Goal: Task Accomplishment & Management: Manage account settings

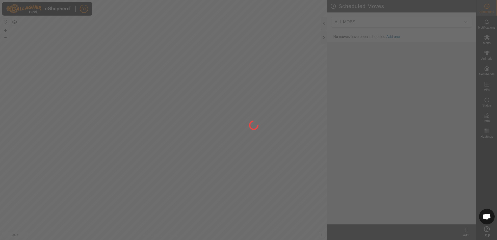
drag, startPoint x: 145, startPoint y: 181, endPoint x: 144, endPoint y: 163, distance: 17.7
click at [144, 163] on div at bounding box center [248, 120] width 497 height 240
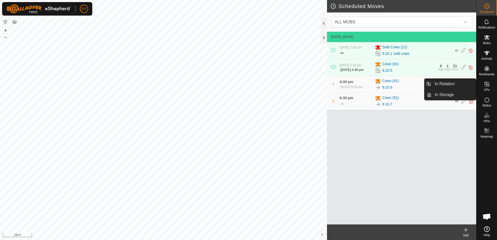
click at [449, 85] on link "In Rotation" at bounding box center [454, 84] width 44 height 10
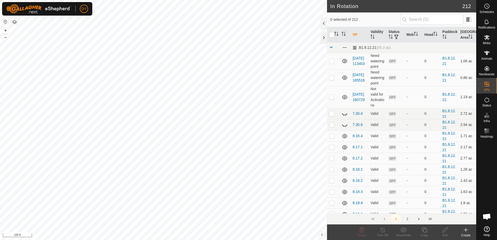
click at [466, 232] on icon at bounding box center [466, 230] width 0 height 4
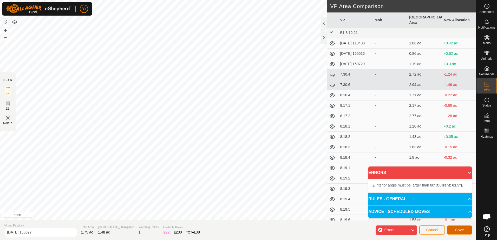
click at [459, 230] on span "Save" at bounding box center [460, 230] width 9 height 4
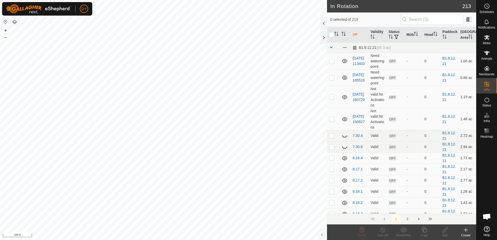
checkbox input "true"
click at [425, 231] on icon at bounding box center [425, 230] width 7 height 6
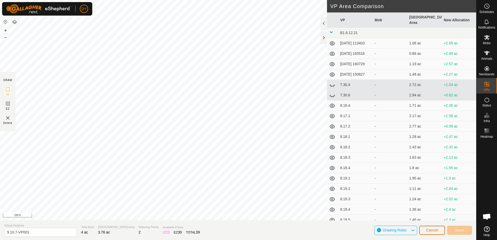
click at [437, 232] on span "Cancel" at bounding box center [432, 230] width 12 height 4
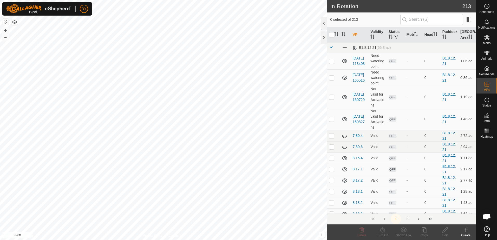
checkbox input "true"
click at [446, 231] on icon at bounding box center [445, 230] width 5 height 5
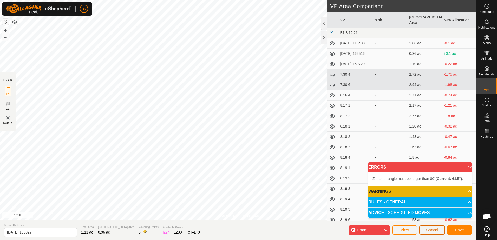
click at [434, 230] on span "Cancel" at bounding box center [432, 230] width 12 height 4
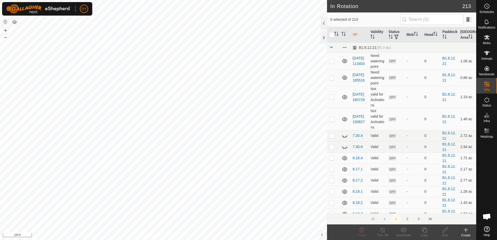
checkbox input "true"
click at [360, 231] on icon at bounding box center [362, 230] width 6 height 6
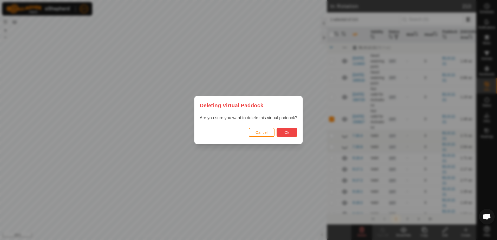
click at [281, 134] on button "Ok" at bounding box center [287, 132] width 21 height 9
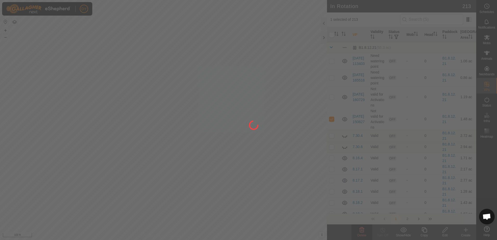
checkbox input "false"
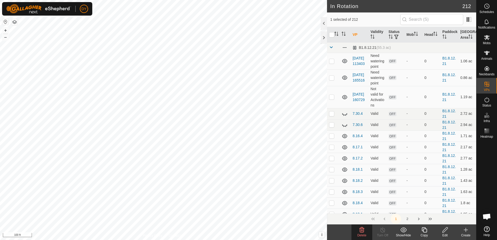
checkbox input "false"
checkbox input "true"
click at [425, 232] on icon at bounding box center [425, 230] width 7 height 6
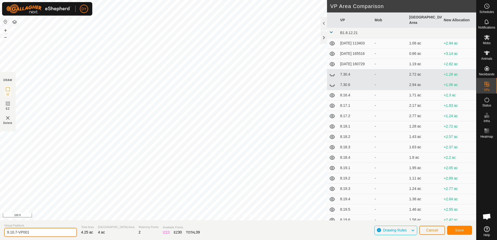
drag, startPoint x: 43, startPoint y: 232, endPoint x: 12, endPoint y: 232, distance: 31.7
click at [12, 232] on input "9.10.7-VP001" at bounding box center [40, 232] width 73 height 9
type input "9.11.1"
click at [459, 231] on span "Save" at bounding box center [460, 230] width 9 height 4
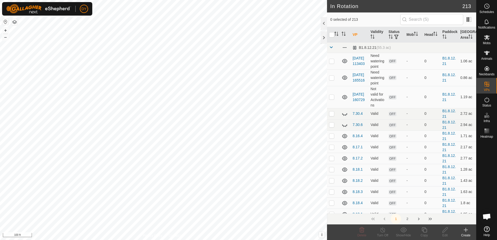
checkbox input "true"
click at [427, 232] on icon at bounding box center [425, 230] width 7 height 6
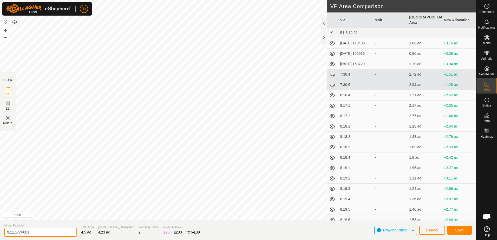
drag, startPoint x: 56, startPoint y: 232, endPoint x: 16, endPoint y: 232, distance: 40.6
click at [16, 232] on input "9.11.1-VP001" at bounding box center [40, 232] width 73 height 9
type input "9.11.2"
click at [467, 232] on button "Save" at bounding box center [460, 230] width 25 height 9
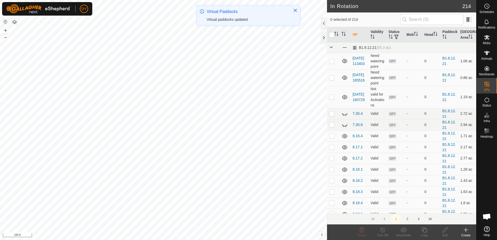
checkbox input "true"
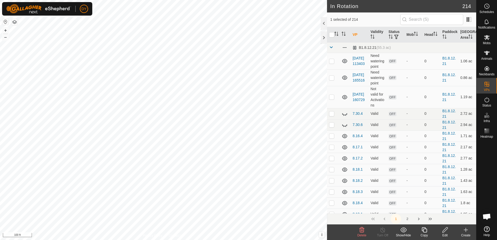
click at [426, 232] on icon at bounding box center [424, 230] width 5 height 5
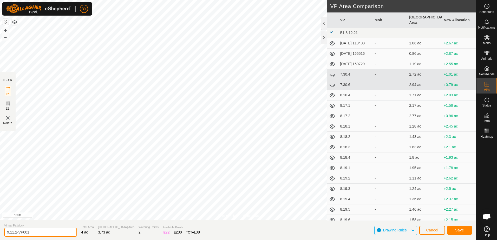
drag, startPoint x: 42, startPoint y: 232, endPoint x: 16, endPoint y: 233, distance: 26.3
click at [16, 233] on input "9.11.2-VP001" at bounding box center [40, 232] width 73 height 9
type input "9.11.3"
click at [457, 232] on span "Save" at bounding box center [460, 230] width 9 height 4
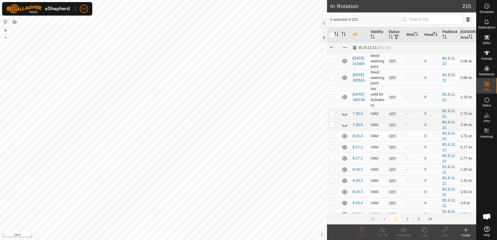
checkbox input "true"
click at [425, 231] on icon at bounding box center [425, 230] width 7 height 6
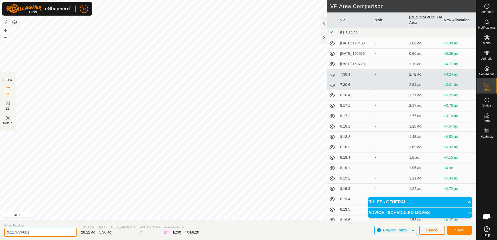
drag, startPoint x: 41, startPoint y: 231, endPoint x: 16, endPoint y: 231, distance: 25.8
click at [16, 231] on input "9.11.3-VP001" at bounding box center [40, 232] width 73 height 9
type input "9.11.4"
click at [461, 231] on span "Save" at bounding box center [460, 230] width 9 height 4
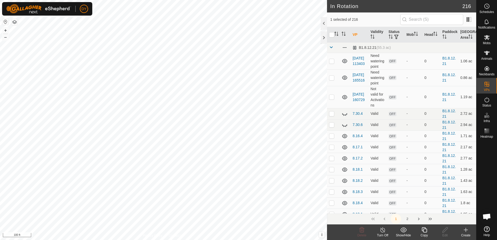
click at [424, 230] on icon at bounding box center [425, 230] width 7 height 6
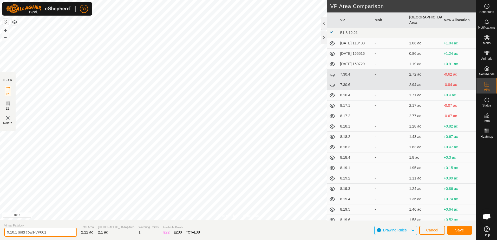
drag, startPoint x: 41, startPoint y: 232, endPoint x: 12, endPoint y: 233, distance: 28.7
click at [12, 233] on input "9.10.1 sold cows-VP001" at bounding box center [40, 232] width 73 height 9
type input "9.11.1 Sold Cows"
click at [458, 232] on span "Save" at bounding box center [460, 230] width 9 height 4
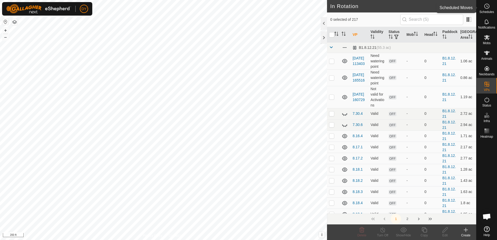
click at [483, 9] on es-schedule-vp-svg-icon at bounding box center [487, 6] width 9 height 8
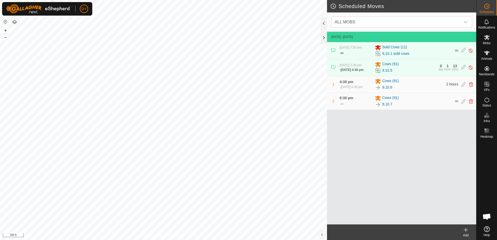
click at [466, 232] on icon at bounding box center [466, 230] width 0 height 4
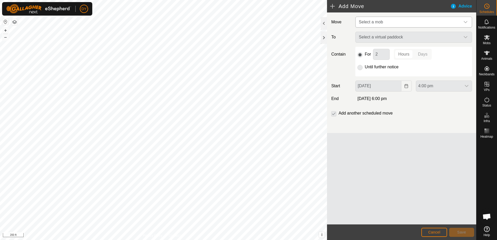
click at [374, 20] on span "Select a mob" at bounding box center [371, 22] width 24 height 4
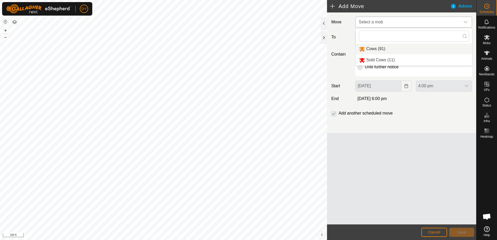
click at [370, 49] on li "Cows (91)" at bounding box center [414, 49] width 116 height 11
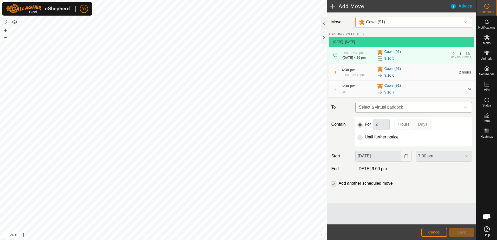
click at [387, 110] on span "Select a virtual paddock" at bounding box center [409, 107] width 104 height 10
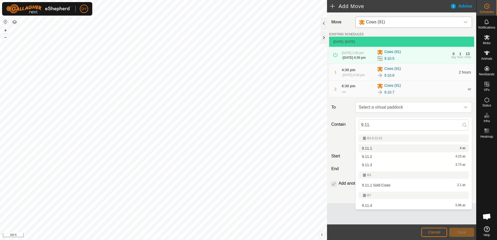
type input "9.11."
click at [372, 148] on li "9.11.1 4 ac" at bounding box center [414, 149] width 110 height 8
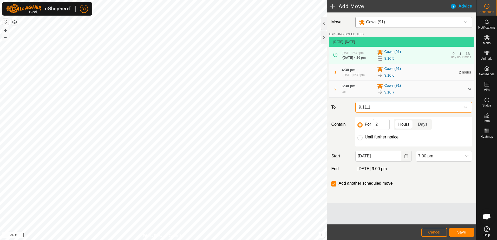
click at [423, 111] on span "9.11.1" at bounding box center [409, 107] width 104 height 10
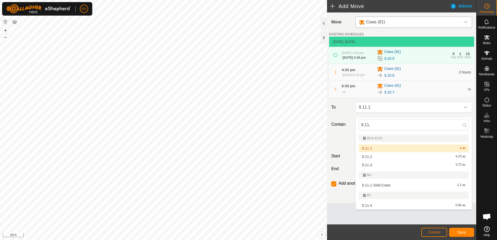
click at [371, 148] on li "9.11.1 4 ac" at bounding box center [414, 149] width 110 height 8
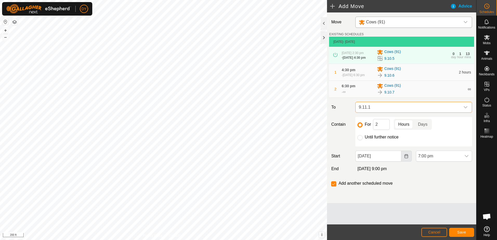
click at [407, 158] on icon "Choose Date" at bounding box center [407, 156] width 4 height 4
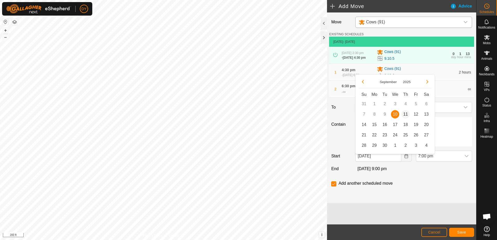
click at [406, 116] on span "11" at bounding box center [406, 114] width 8 height 8
type input "[DATE]"
click at [470, 161] on div "dropdown trigger" at bounding box center [467, 156] width 10 height 10
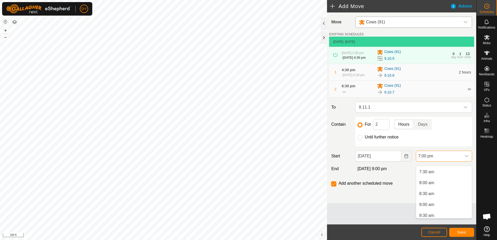
scroll to position [137, 0]
click at [430, 177] on li "6:30 am" at bounding box center [445, 176] width 56 height 10
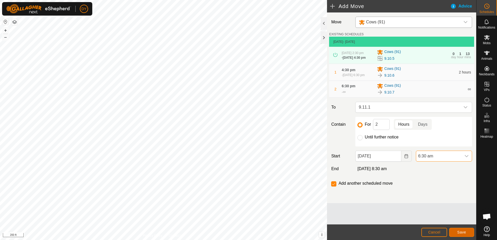
click at [459, 234] on span "Save" at bounding box center [462, 233] width 9 height 4
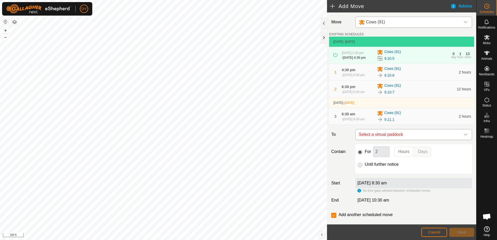
click at [414, 140] on span "Select a virtual paddock" at bounding box center [409, 135] width 104 height 10
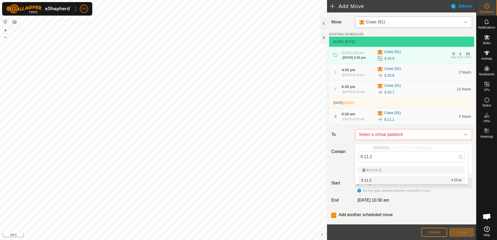
type input "9.11.2"
click at [370, 181] on li "9.11.2 4.23 ac" at bounding box center [412, 181] width 107 height 8
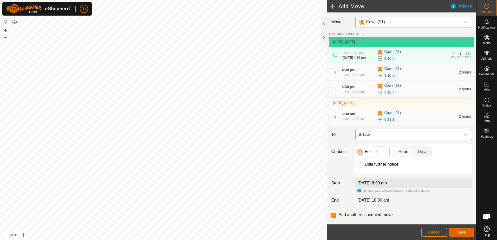
click at [462, 231] on span "Save" at bounding box center [462, 233] width 9 height 4
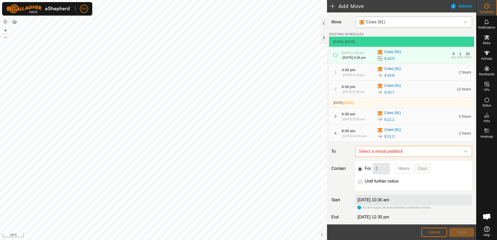
click at [392, 157] on span "Select a virtual paddock" at bounding box center [409, 151] width 104 height 10
type input "9.11.3"
click at [376, 200] on li "9.11.3 3.73 ac" at bounding box center [412, 200] width 107 height 8
click at [458, 233] on button "Save" at bounding box center [462, 232] width 25 height 9
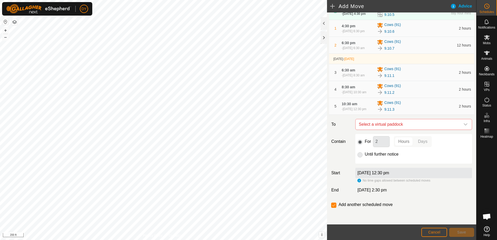
scroll to position [57, 0]
click at [380, 126] on span "Select a virtual paddock" at bounding box center [409, 124] width 104 height 10
type input "9.11.4"
click at [370, 160] on li "9.11.4 5.96 ac" at bounding box center [412, 162] width 107 height 8
click at [379, 127] on span "9.11.4" at bounding box center [409, 124] width 104 height 10
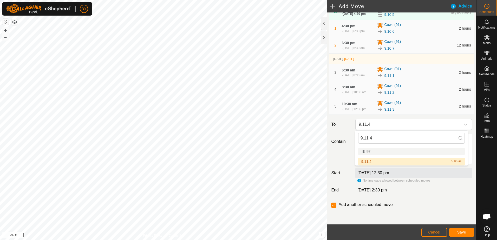
click at [372, 162] on li "9.11.4 5.96 ac" at bounding box center [412, 162] width 107 height 8
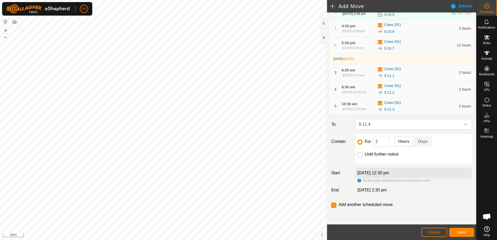
click at [359, 155] on input "Until further notice" at bounding box center [360, 154] width 5 height 5
radio input "true"
checkbox input "false"
click at [463, 233] on span "Save" at bounding box center [462, 233] width 9 height 4
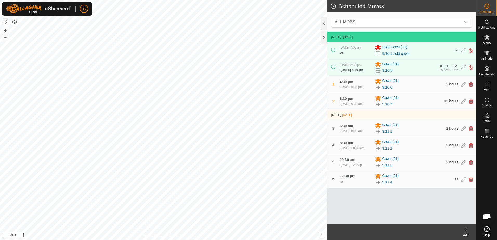
click at [465, 231] on icon at bounding box center [466, 230] width 6 height 6
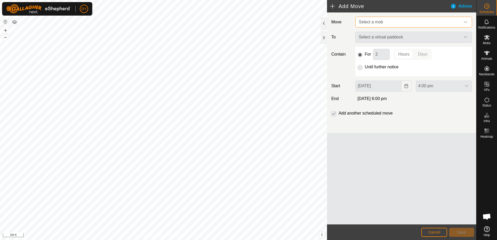
click at [394, 24] on span "Select a mob" at bounding box center [409, 22] width 104 height 10
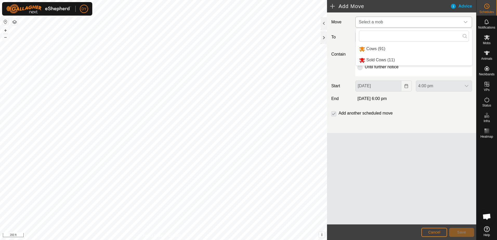
click at [381, 58] on li "Sold Cows (11)" at bounding box center [414, 60] width 116 height 11
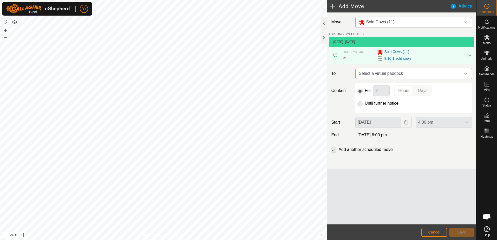
click at [383, 73] on span "Select a virtual paddock" at bounding box center [409, 73] width 104 height 10
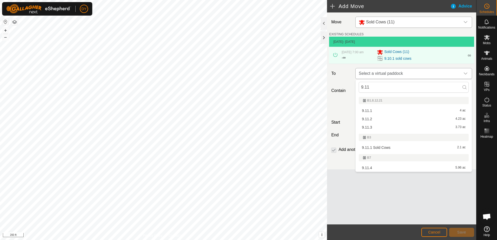
type input "9.11."
click at [380, 148] on li "9.11.1 Sold Cows 2.1 ac" at bounding box center [414, 148] width 110 height 8
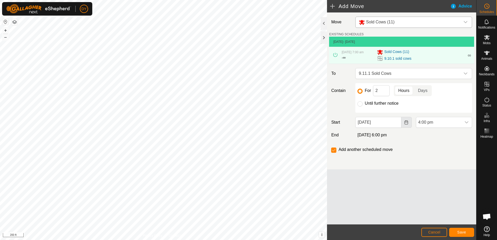
click at [405, 122] on icon "Choose Date" at bounding box center [407, 122] width 4 height 4
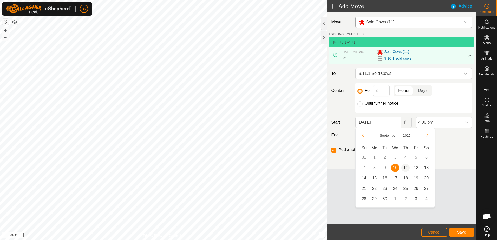
click at [404, 168] on span "11" at bounding box center [406, 168] width 8 height 8
type input "[DATE]"
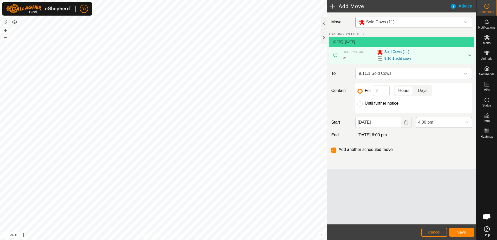
click at [468, 124] on icon "dropdown trigger" at bounding box center [467, 122] width 4 height 4
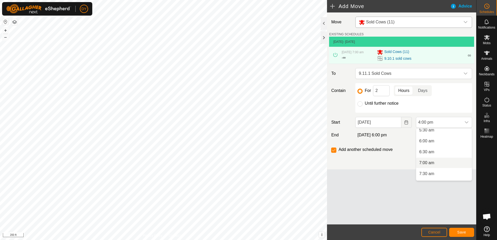
click at [436, 164] on li "7:00 am" at bounding box center [445, 163] width 56 height 10
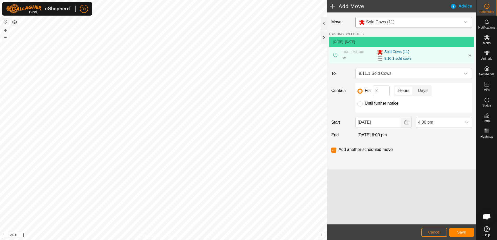
scroll to position [308, 0]
click at [360, 104] on input "Until further notice" at bounding box center [360, 103] width 5 height 5
radio input "true"
checkbox input "false"
click at [455, 231] on button "Save" at bounding box center [462, 232] width 25 height 9
